Goal: Transaction & Acquisition: Purchase product/service

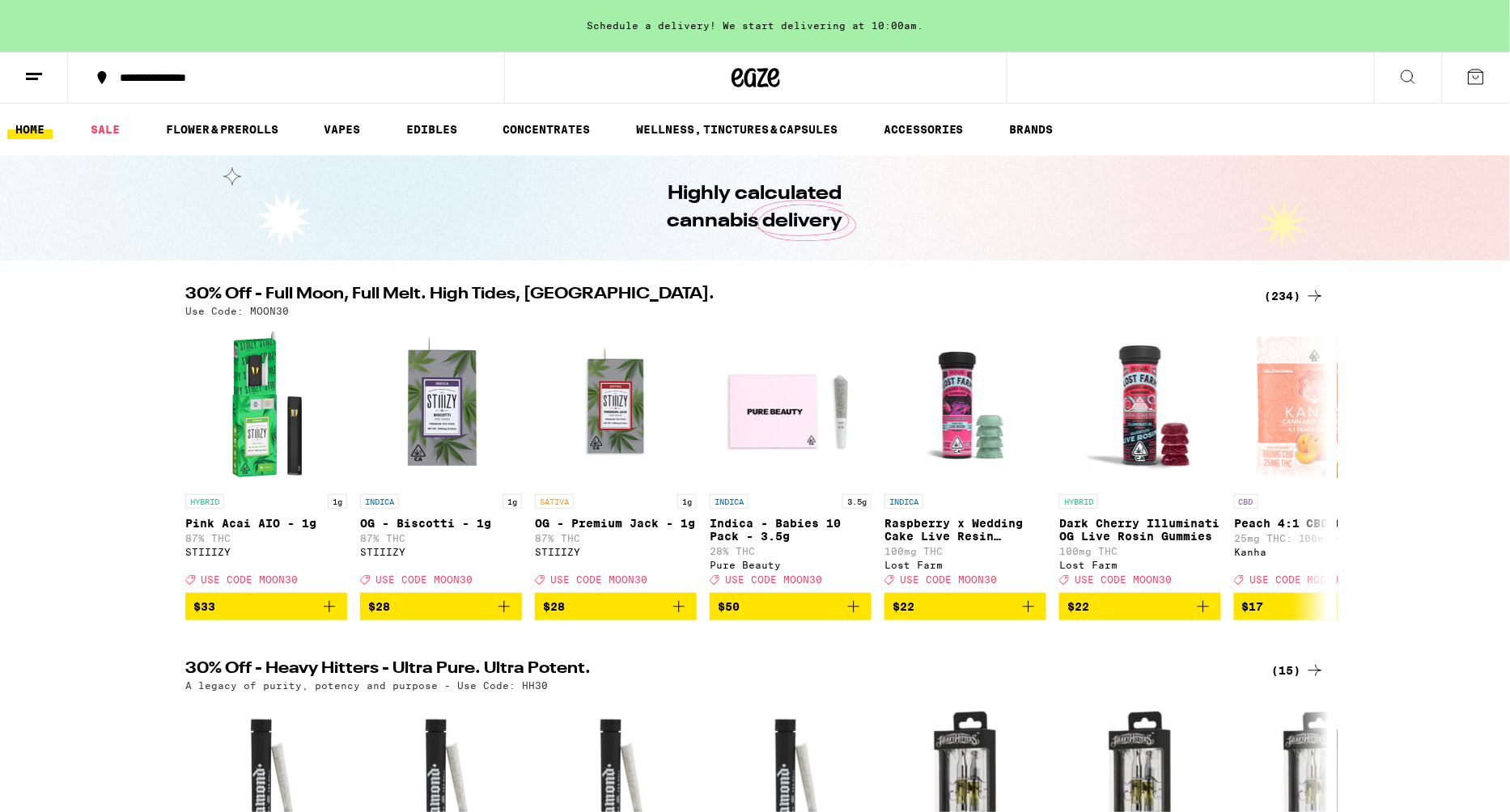
click at [1290, 294] on div "(234)" at bounding box center [1294, 296] width 60 height 19
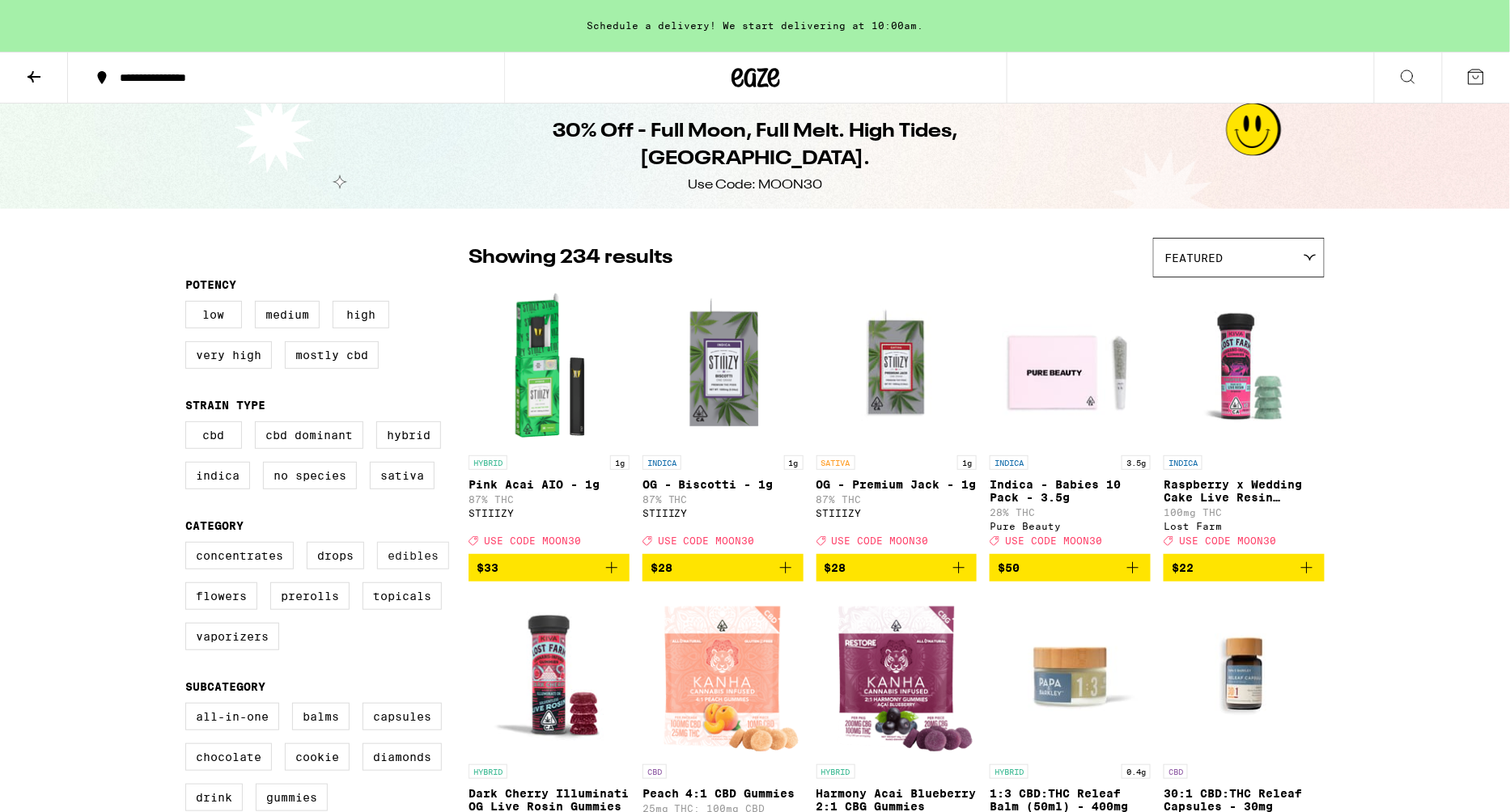
click at [400, 570] on label "Edibles" at bounding box center [414, 556] width 72 height 28
click at [190, 546] on input "Edibles" at bounding box center [189, 545] width 1 height 1
checkbox input "true"
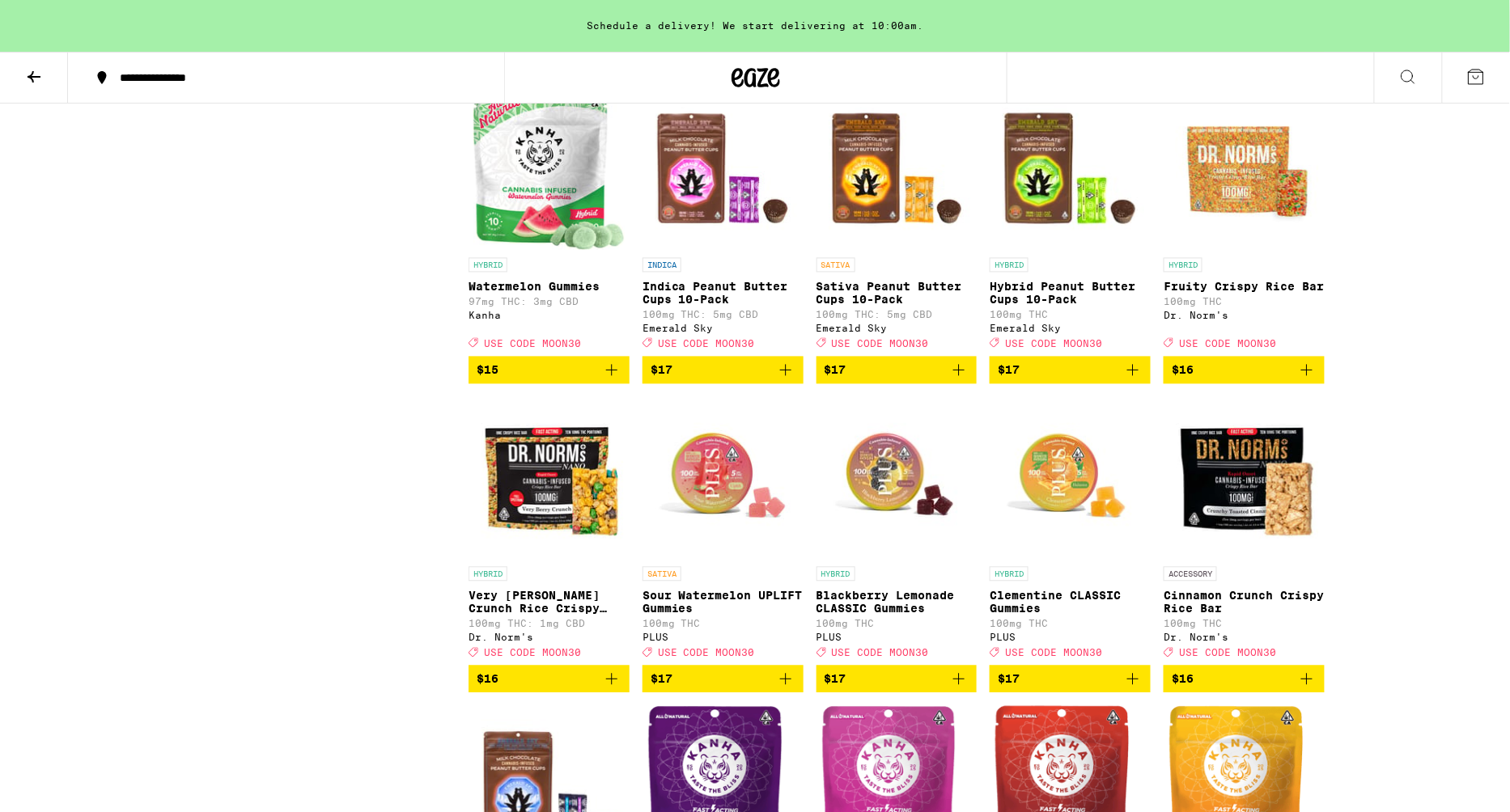
scroll to position [3282, 0]
